Goal: Information Seeking & Learning: Learn about a topic

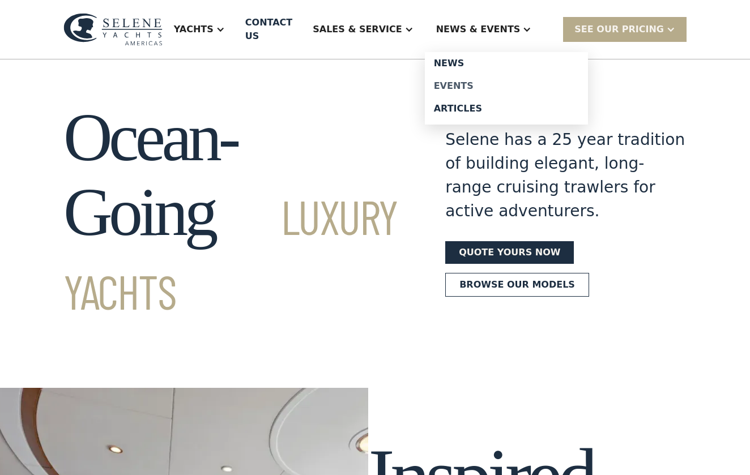
click at [482, 82] on div "Events" at bounding box center [506, 86] width 145 height 9
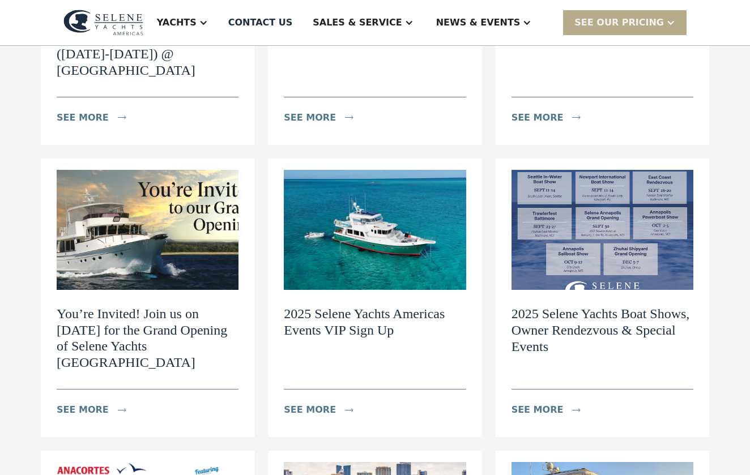
scroll to position [354, 0]
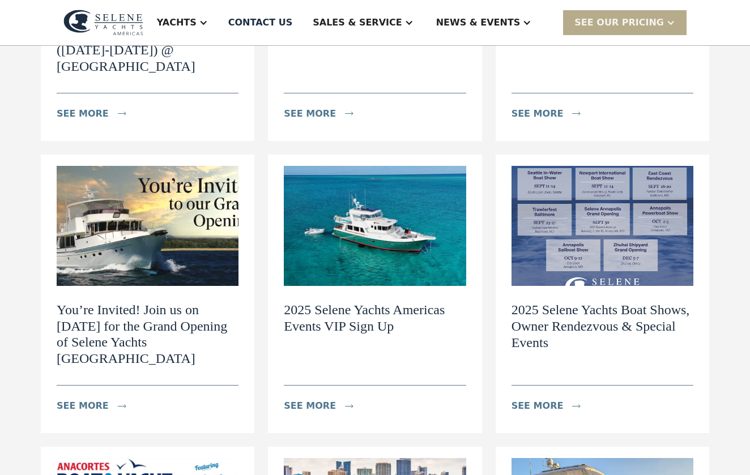
click at [587, 302] on h2 "2025 Selene Yachts Boat Shows, Owner Rendezvous & Special Events" at bounding box center [602, 326] width 182 height 49
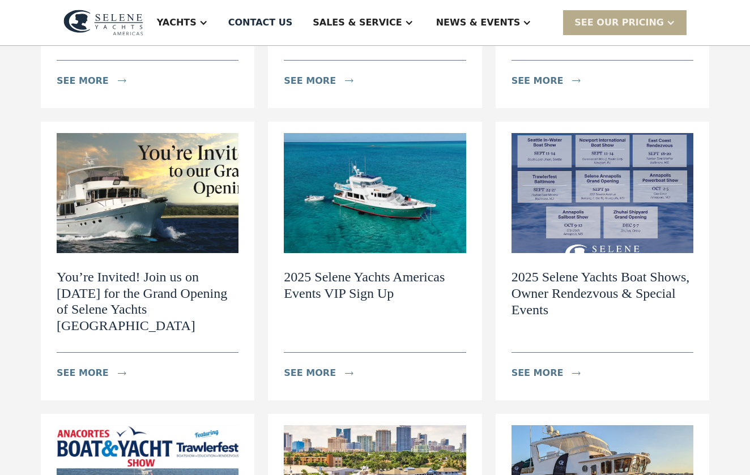
scroll to position [384, 0]
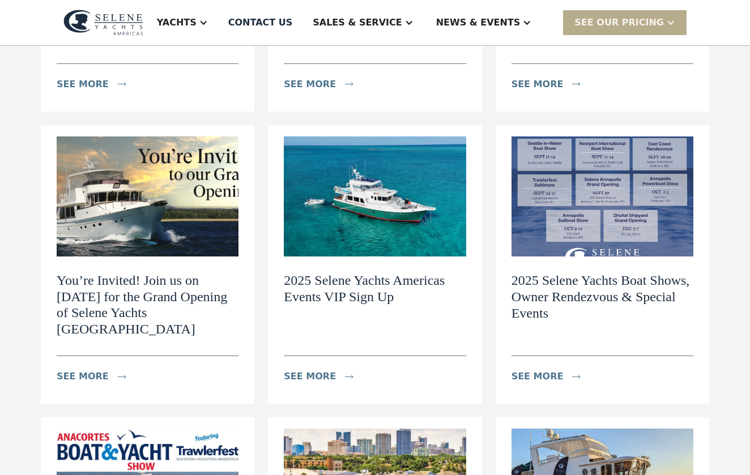
click at [363, 272] on h2 "2025 Selene Yachts Americas Events VIP Sign Up" at bounding box center [375, 288] width 182 height 33
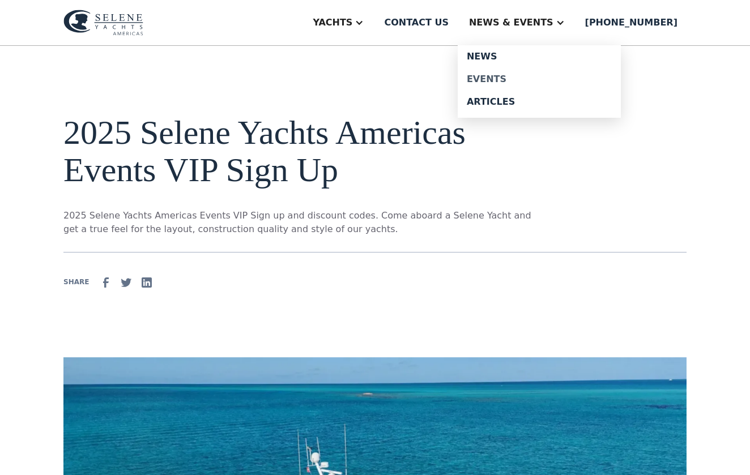
click at [510, 76] on div "Events" at bounding box center [539, 79] width 145 height 9
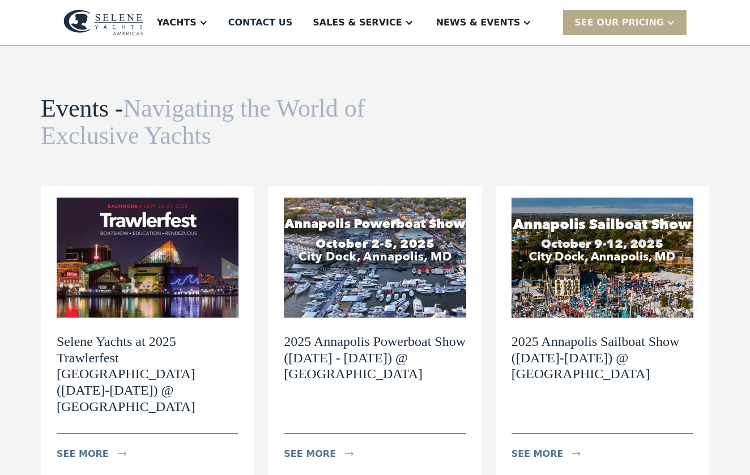
scroll to position [14, 0]
click at [585, 339] on h2 "2025 Annapolis Sailboat Show ([DATE]-[DATE]) @ [GEOGRAPHIC_DATA]" at bounding box center [602, 357] width 182 height 49
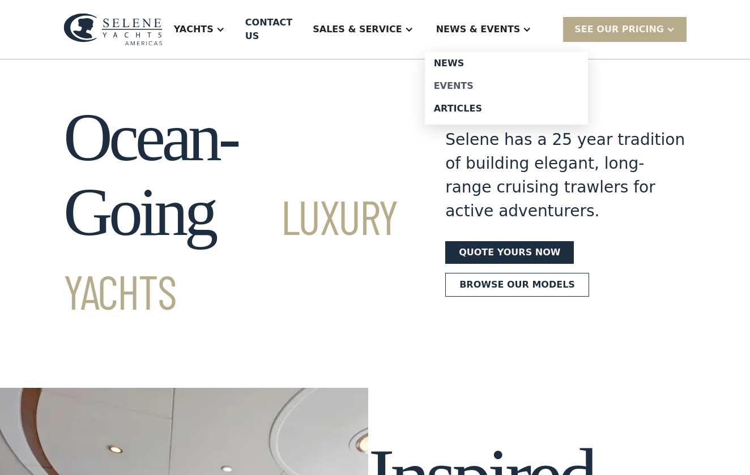
click at [492, 82] on div "Events" at bounding box center [506, 86] width 145 height 9
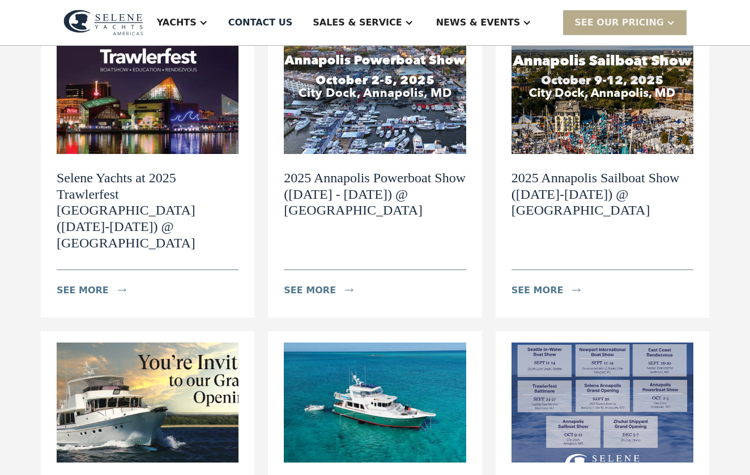
scroll to position [148, 0]
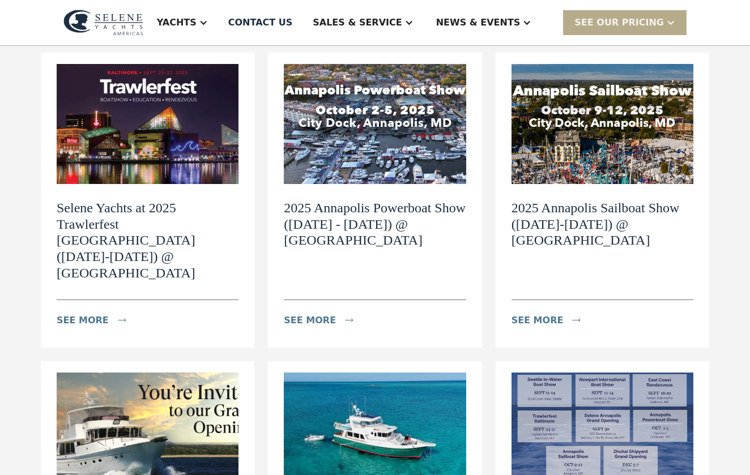
click at [622, 138] on img at bounding box center [602, 124] width 182 height 120
